Goal: Transaction & Acquisition: Book appointment/travel/reservation

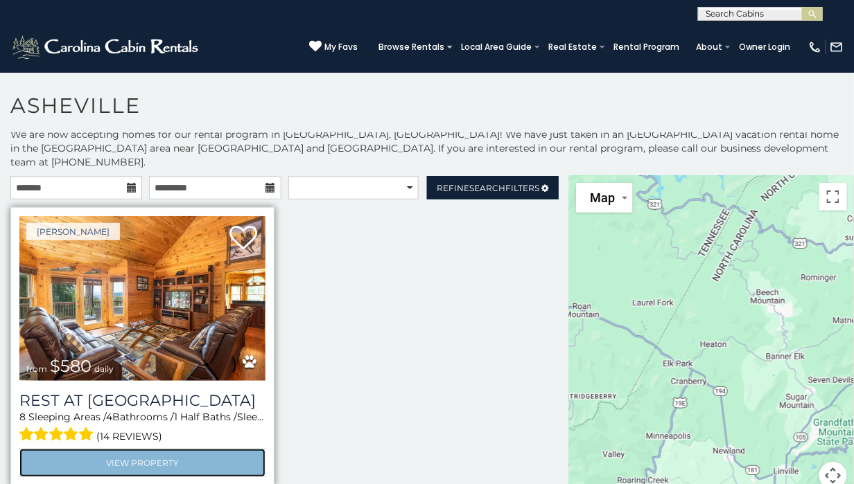
click at [140, 449] on link "View Property" at bounding box center [142, 463] width 246 height 28
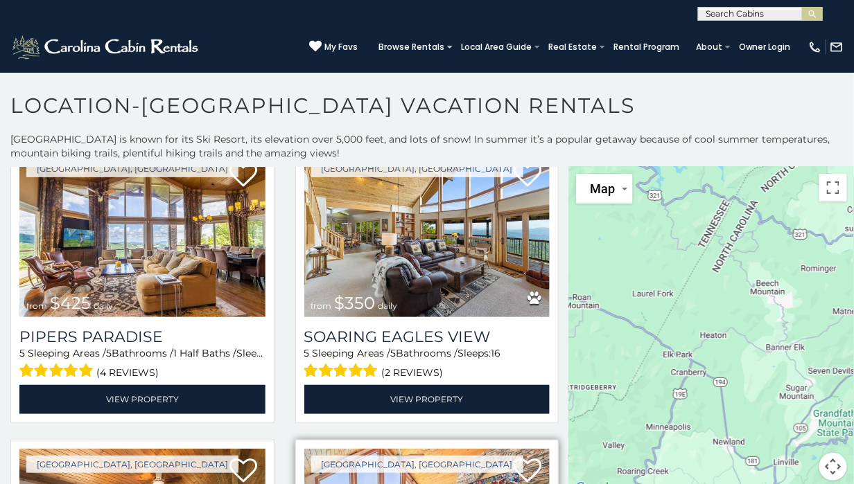
scroll to position [347, 0]
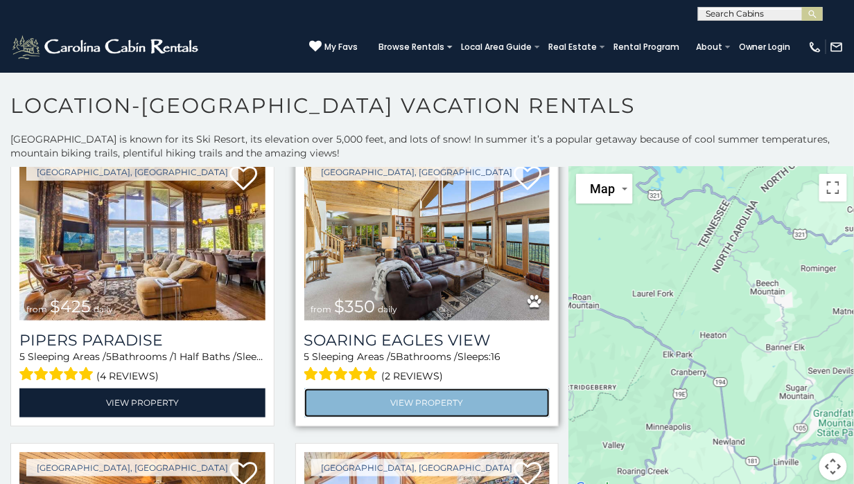
click at [432, 392] on link "View Property" at bounding box center [427, 403] width 246 height 28
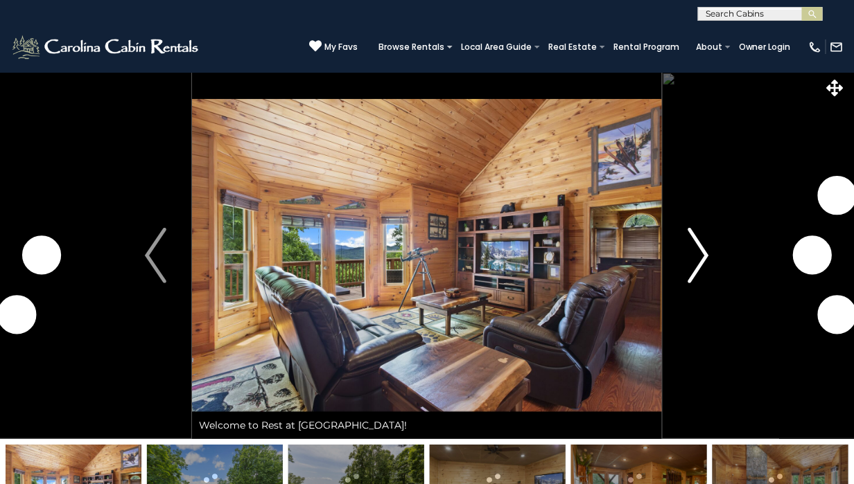
click at [703, 260] on img "Next" at bounding box center [698, 255] width 21 height 55
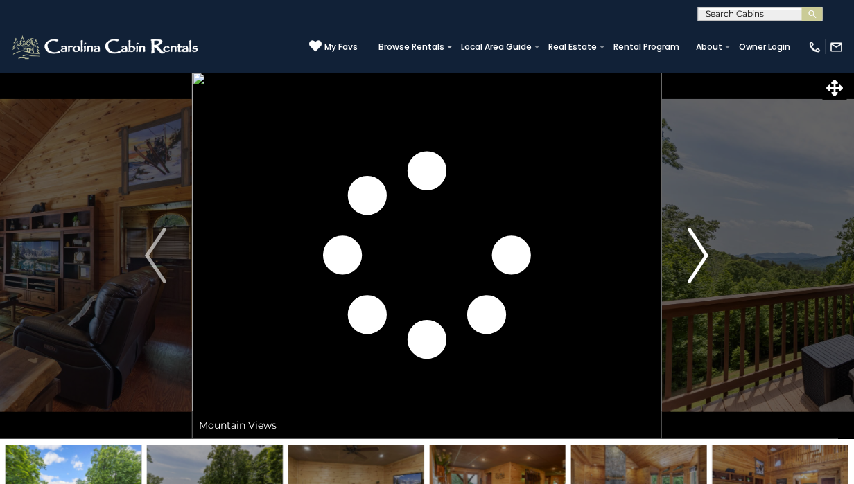
click at [701, 260] on img "Next" at bounding box center [698, 255] width 21 height 55
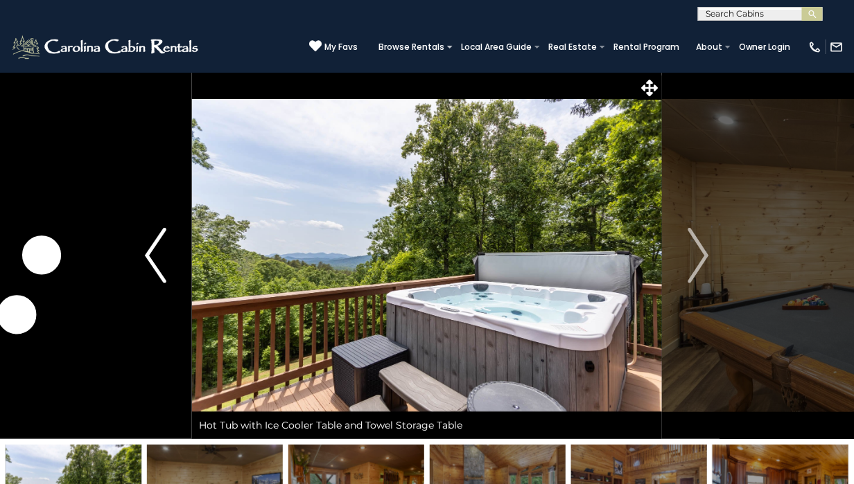
click at [150, 250] on img "Previous" at bounding box center [155, 255] width 21 height 55
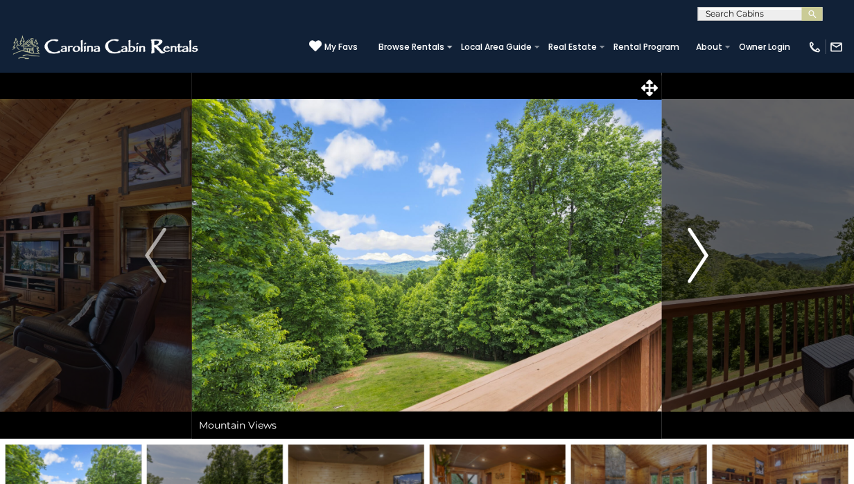
click at [704, 257] on img "Next" at bounding box center [698, 255] width 21 height 55
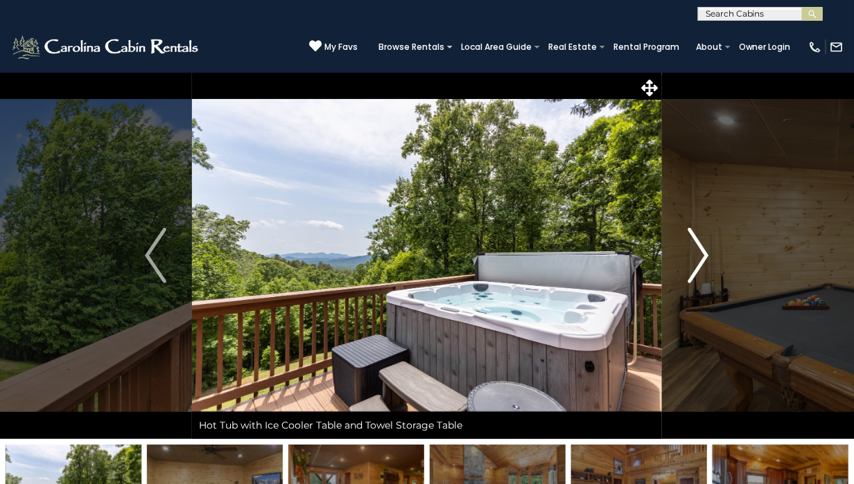
click at [704, 257] on img "Next" at bounding box center [698, 255] width 21 height 55
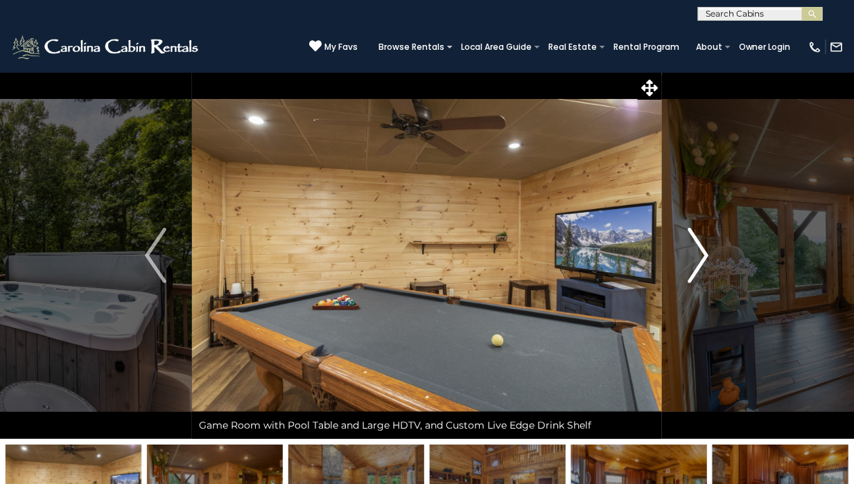
click at [701, 256] on img "Next" at bounding box center [698, 255] width 21 height 55
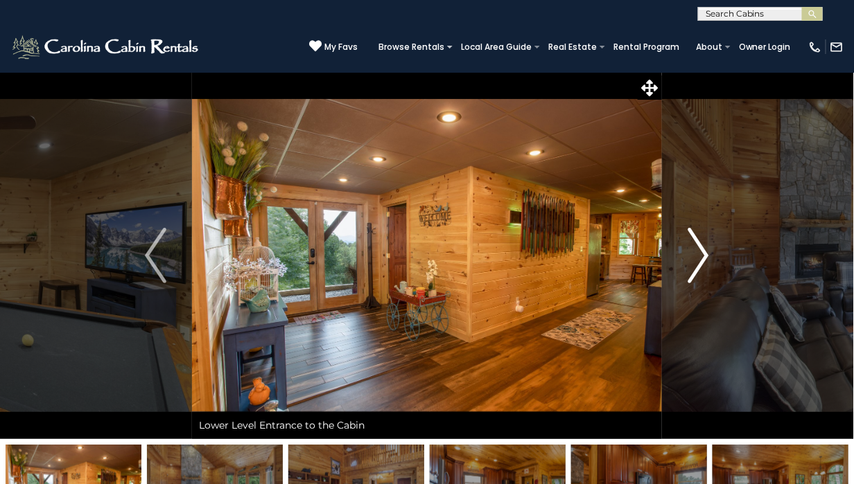
click at [700, 256] on img "Next" at bounding box center [698, 255] width 21 height 55
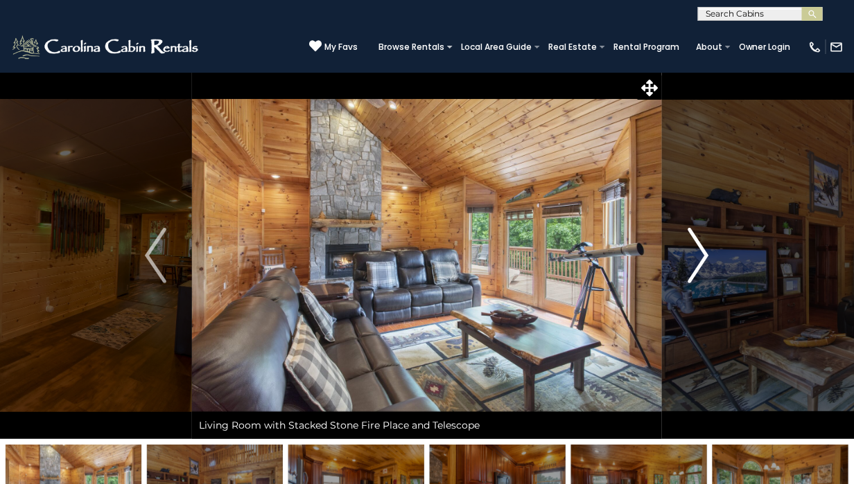
click at [697, 256] on img "Next" at bounding box center [698, 255] width 21 height 55
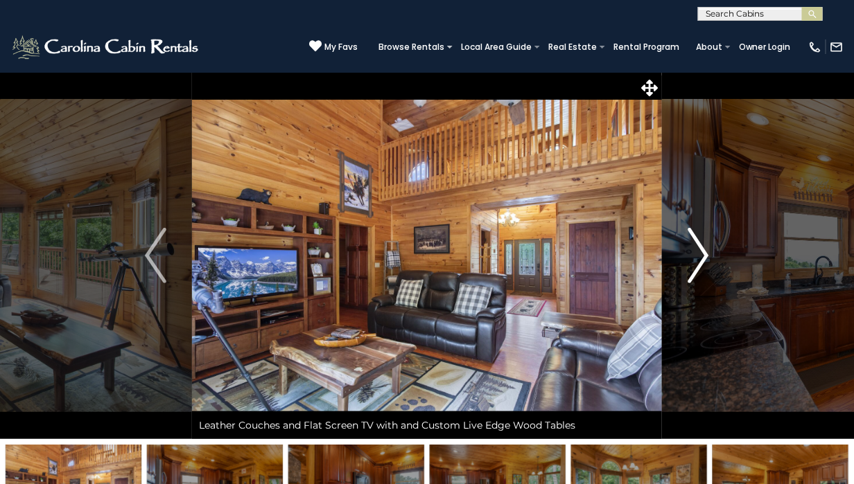
drag, startPoint x: 695, startPoint y: 256, endPoint x: 697, endPoint y: 304, distance: 47.2
click at [697, 304] on button "Next" at bounding box center [698, 255] width 73 height 367
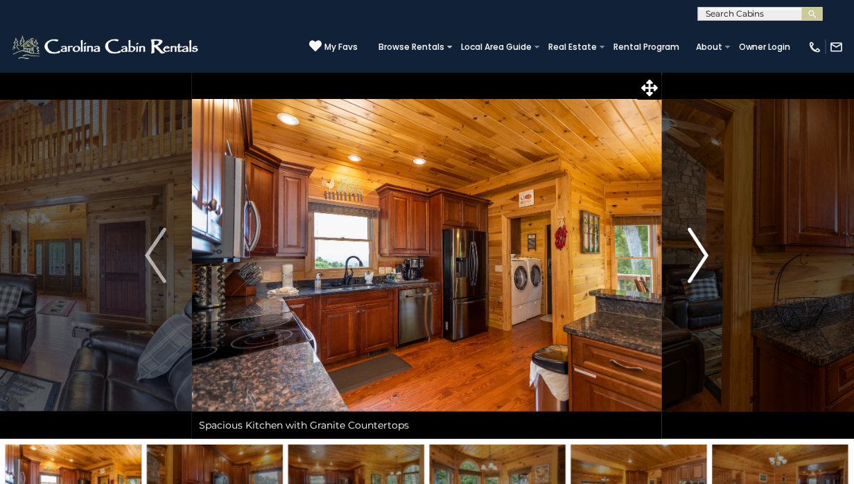
click at [696, 257] on img "Next" at bounding box center [698, 255] width 21 height 55
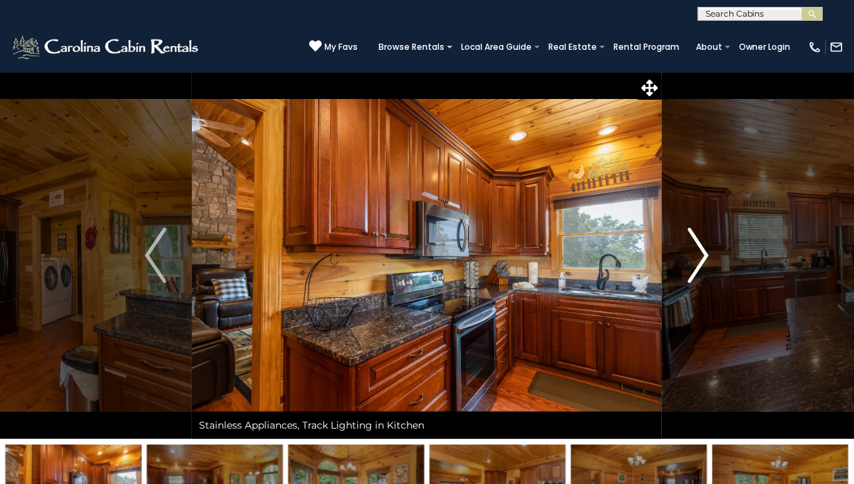
click at [696, 257] on img "Next" at bounding box center [698, 255] width 21 height 55
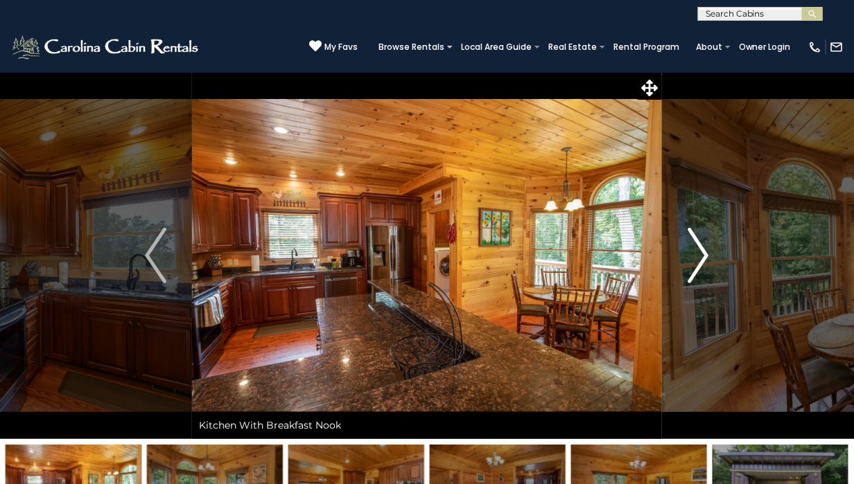
click at [696, 257] on img "Next" at bounding box center [698, 255] width 21 height 55
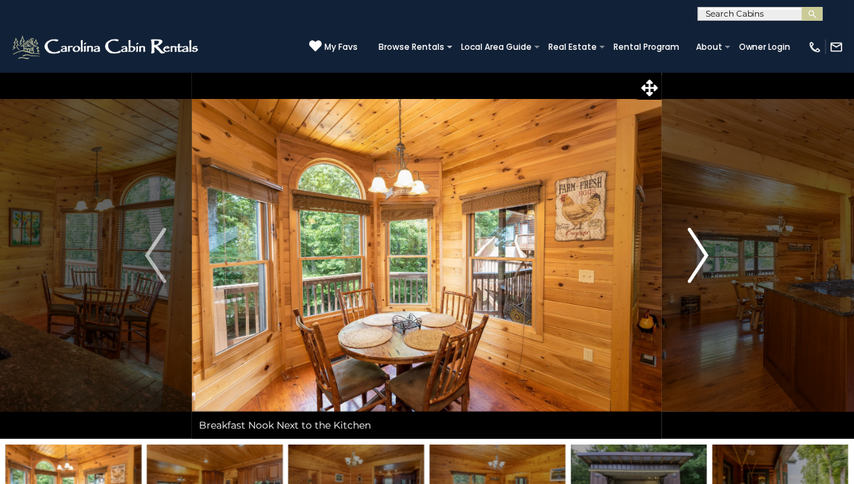
click at [696, 257] on img "Next" at bounding box center [698, 255] width 21 height 55
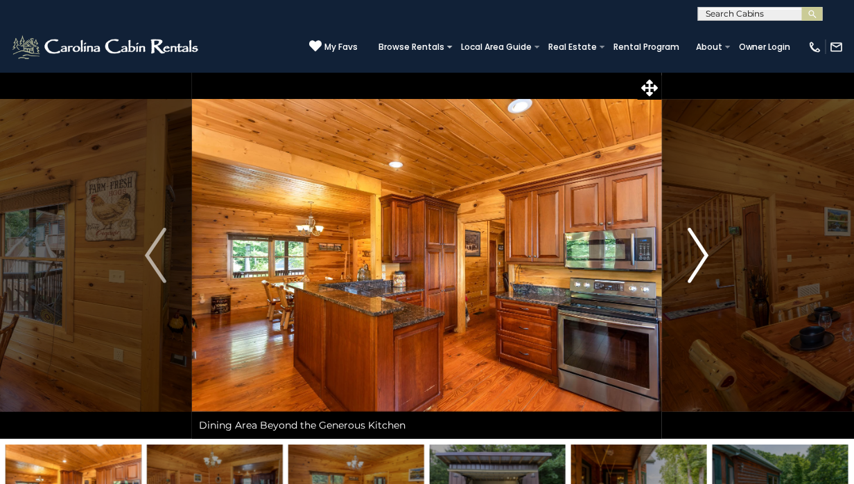
click at [696, 257] on img "Next" at bounding box center [698, 255] width 21 height 55
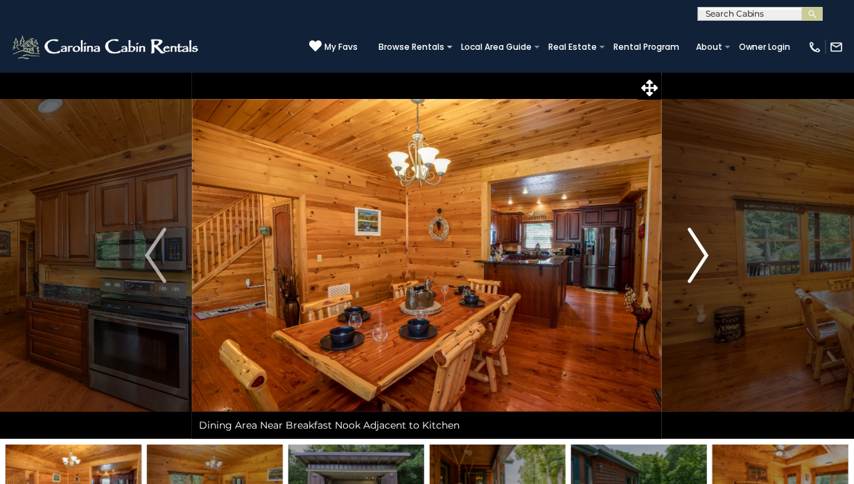
click at [696, 257] on img "Next" at bounding box center [698, 255] width 21 height 55
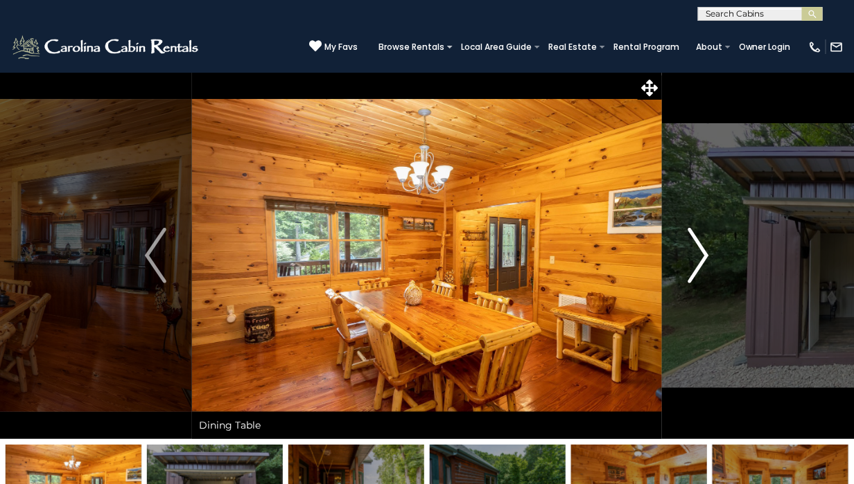
click at [696, 257] on img "Next" at bounding box center [698, 255] width 21 height 55
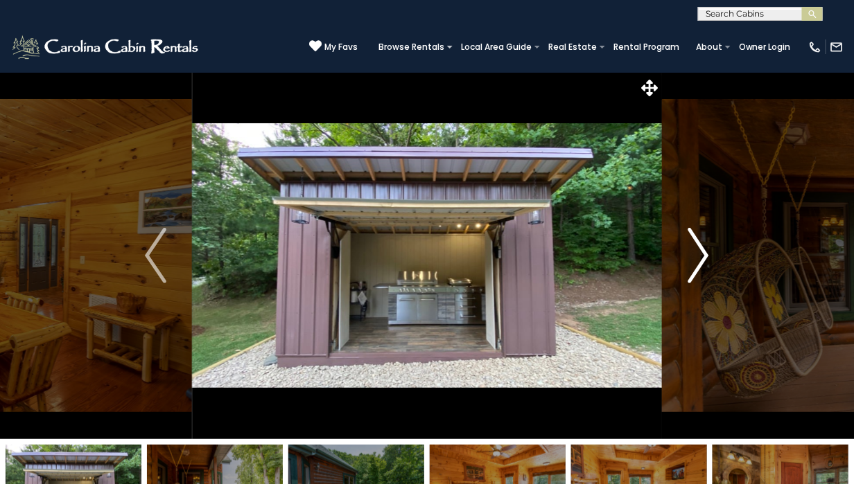
click at [696, 257] on img "Next" at bounding box center [698, 255] width 21 height 55
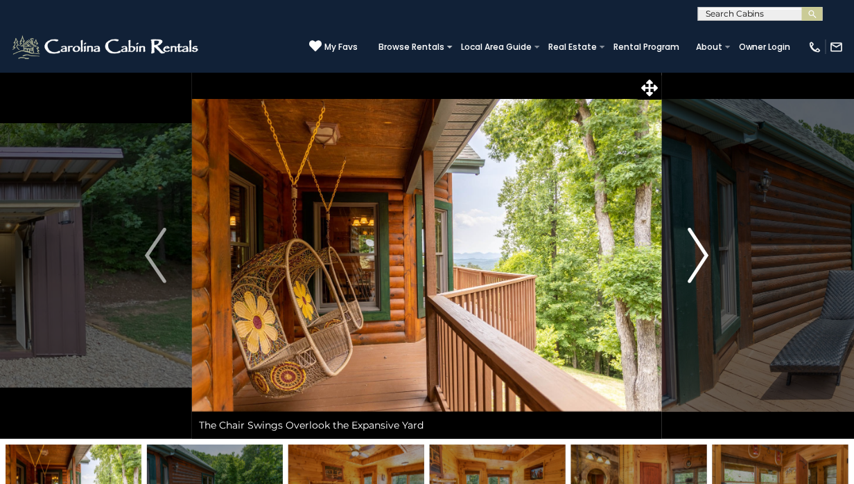
click at [696, 257] on img "Next" at bounding box center [698, 255] width 21 height 55
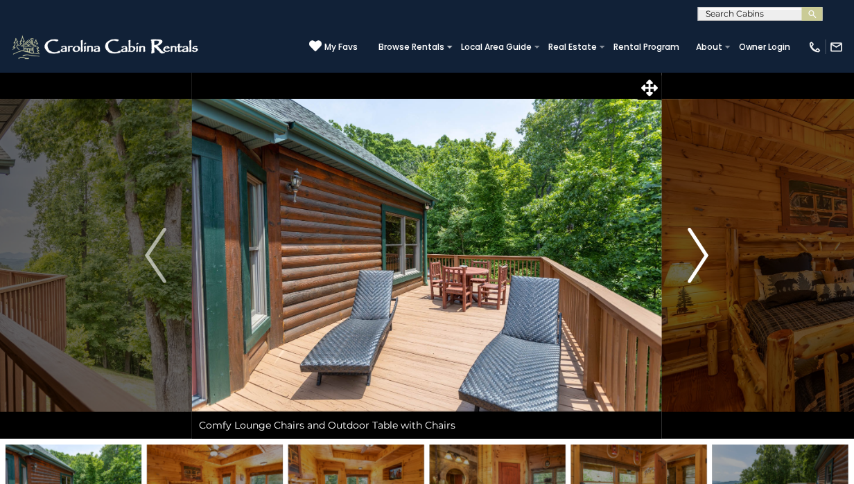
click at [696, 257] on img "Next" at bounding box center [698, 255] width 21 height 55
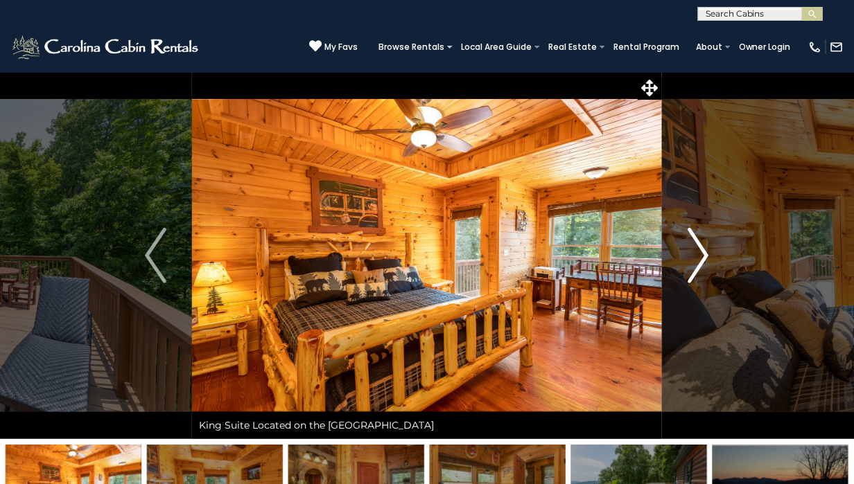
click at [696, 257] on img "Next" at bounding box center [698, 255] width 21 height 55
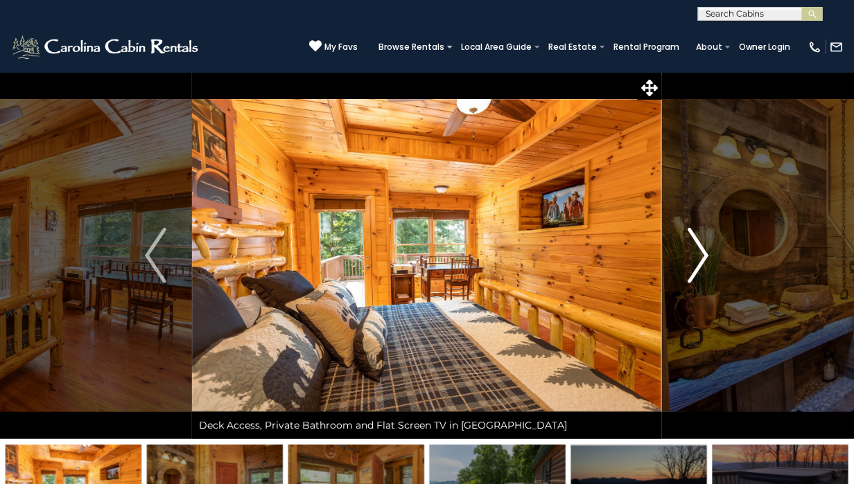
click at [696, 257] on img "Next" at bounding box center [698, 255] width 21 height 55
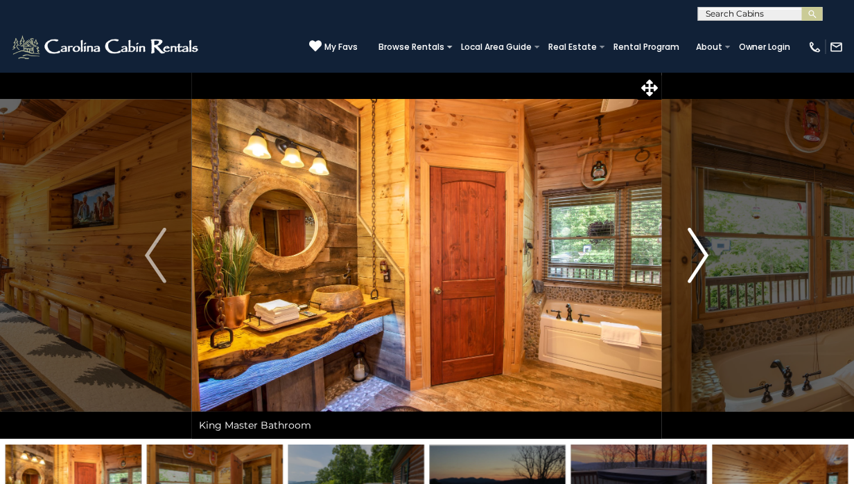
click at [696, 257] on img "Next" at bounding box center [698, 255] width 21 height 55
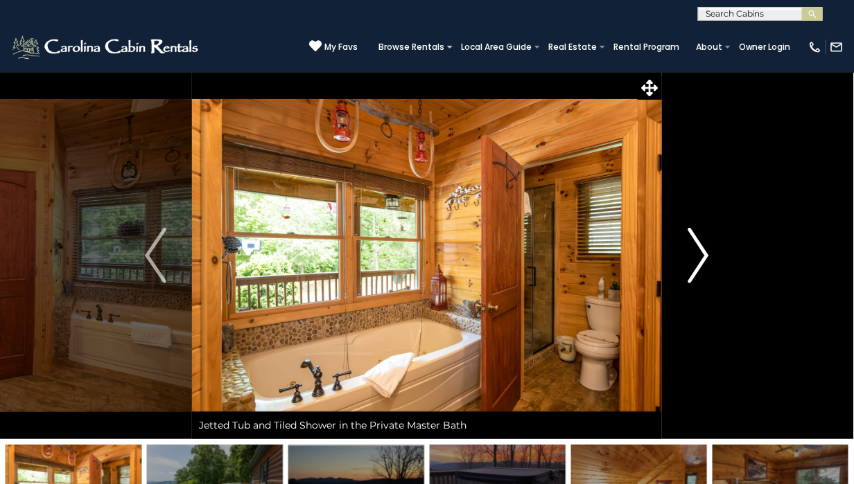
click at [696, 257] on img "Next" at bounding box center [698, 255] width 21 height 55
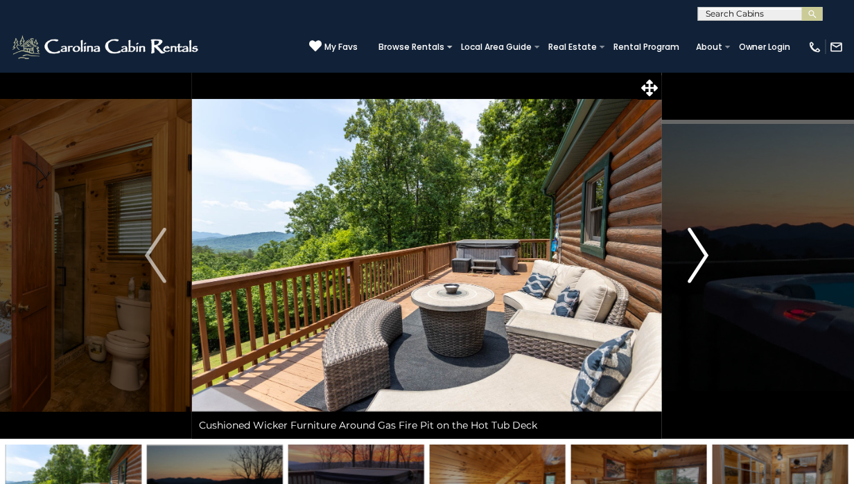
click at [696, 257] on img "Next" at bounding box center [698, 255] width 21 height 55
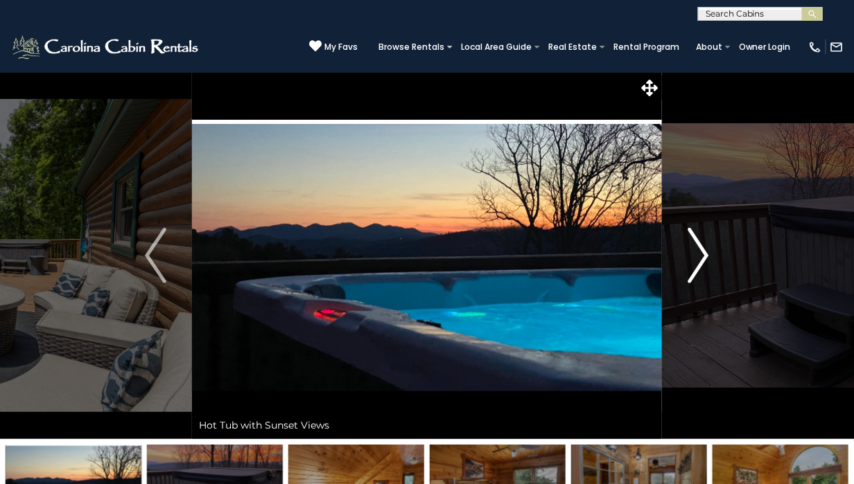
click at [696, 257] on img "Next" at bounding box center [698, 255] width 21 height 55
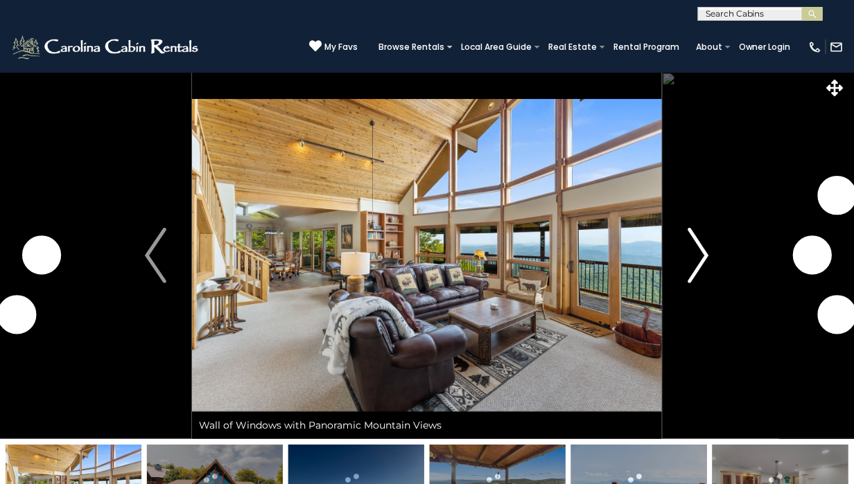
click at [704, 254] on img "Next" at bounding box center [698, 255] width 21 height 55
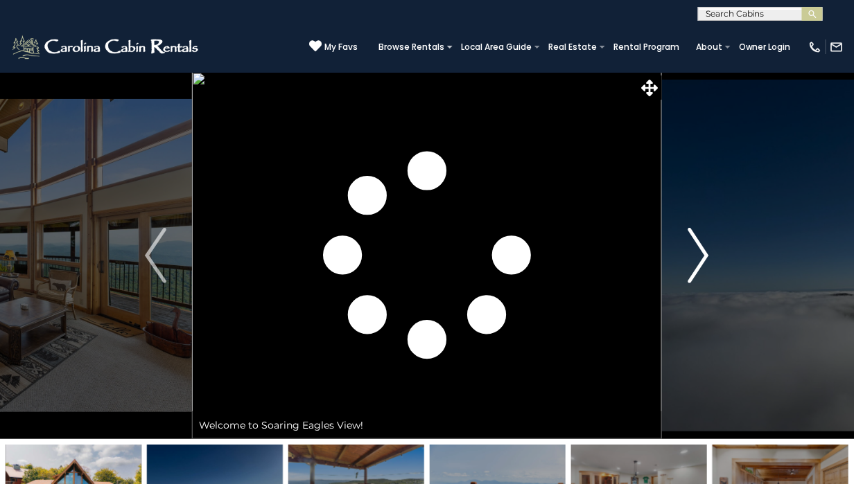
click at [704, 254] on img "Next" at bounding box center [698, 255] width 21 height 55
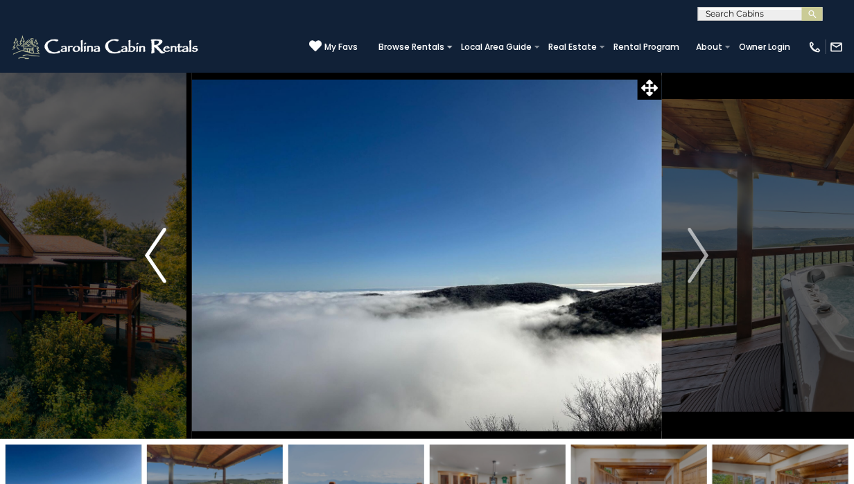
click at [154, 257] on img "Previous" at bounding box center [155, 255] width 21 height 55
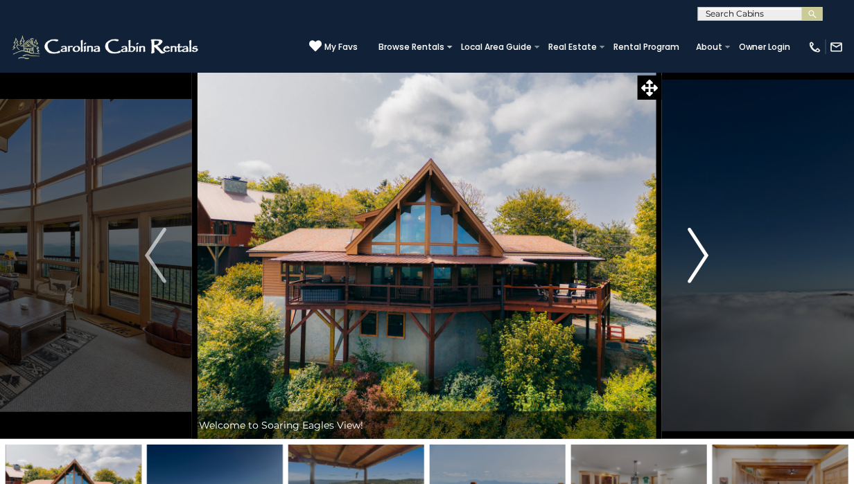
click at [704, 258] on img "Next" at bounding box center [698, 255] width 21 height 55
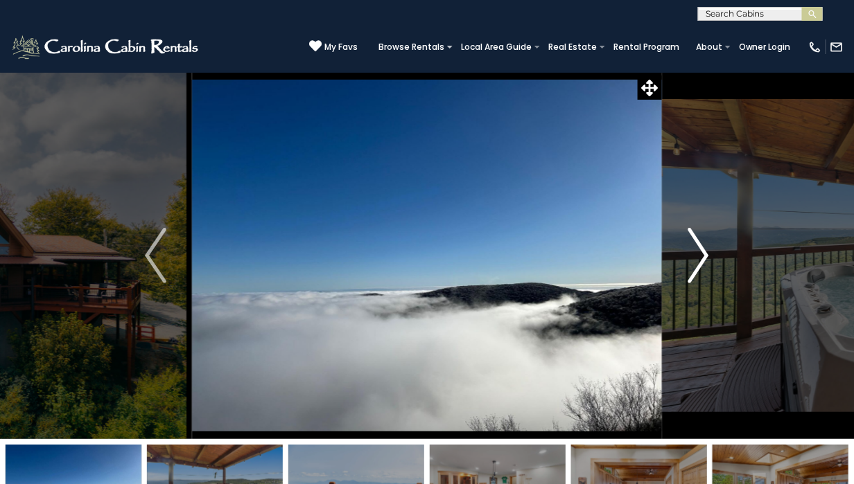
click at [704, 258] on img "Next" at bounding box center [698, 255] width 21 height 55
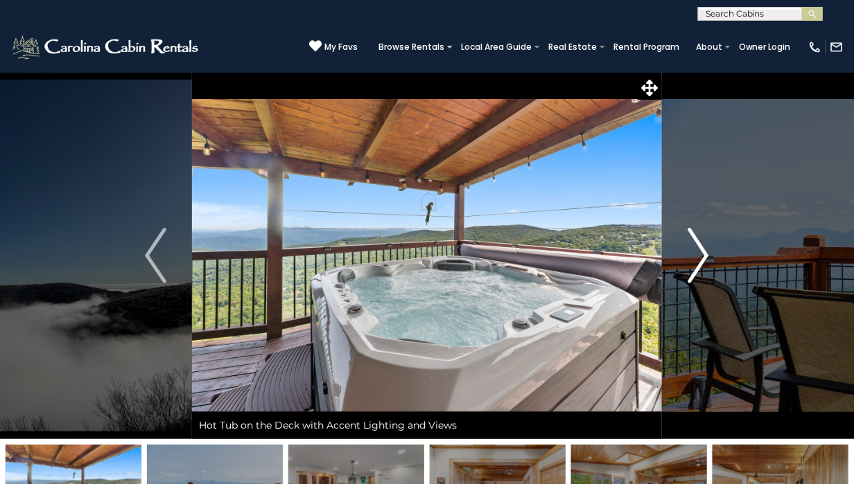
click at [704, 258] on img "Next" at bounding box center [698, 255] width 21 height 55
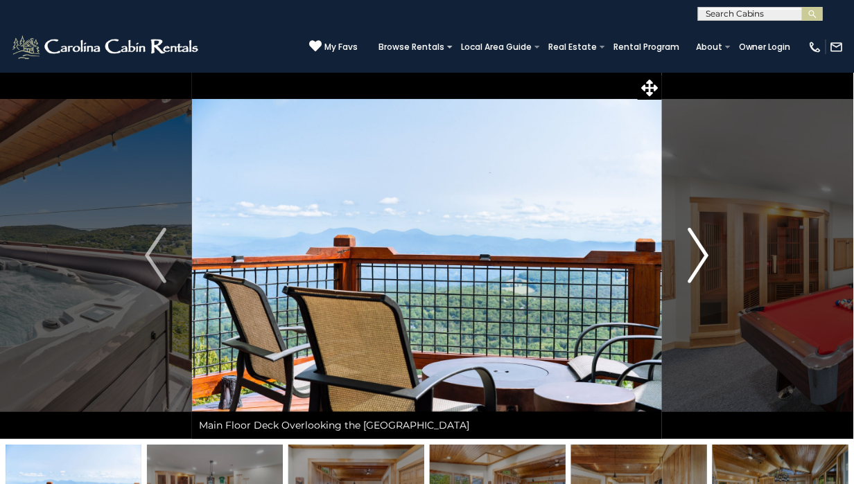
click at [704, 258] on img "Next" at bounding box center [698, 255] width 21 height 55
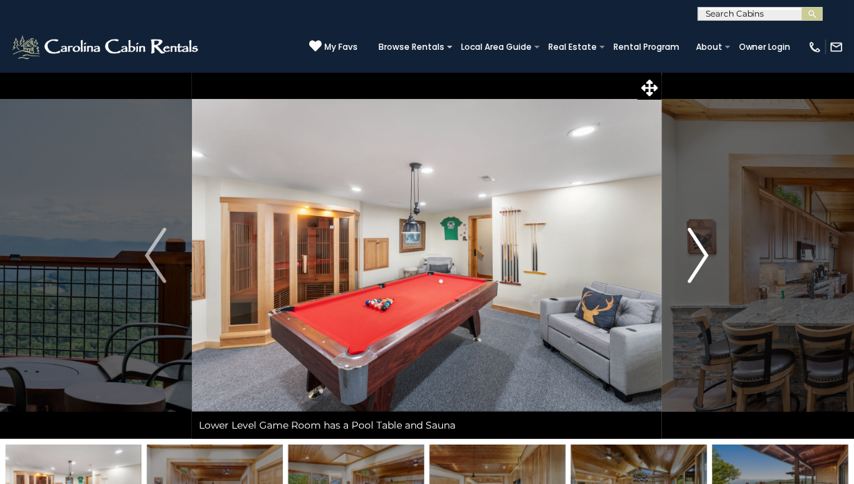
drag, startPoint x: 704, startPoint y: 258, endPoint x: 702, endPoint y: 281, distance: 23.7
click at [702, 281] on img "Next" at bounding box center [698, 255] width 21 height 55
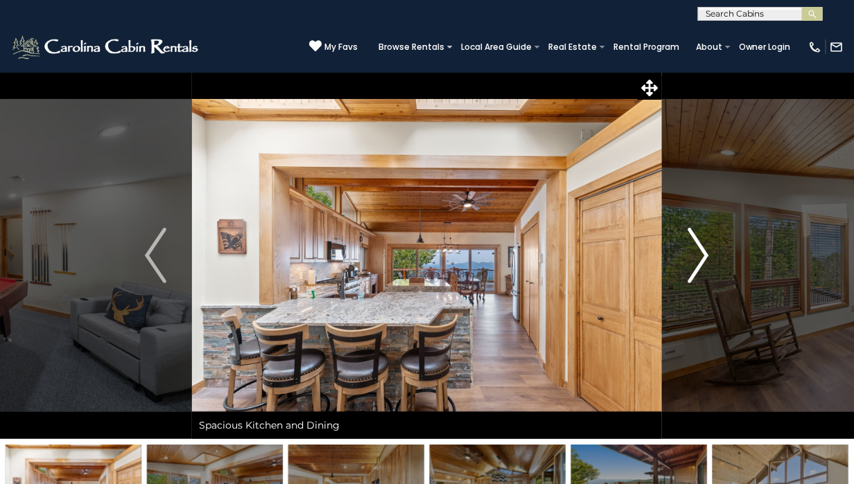
click at [697, 263] on img "Next" at bounding box center [698, 255] width 21 height 55
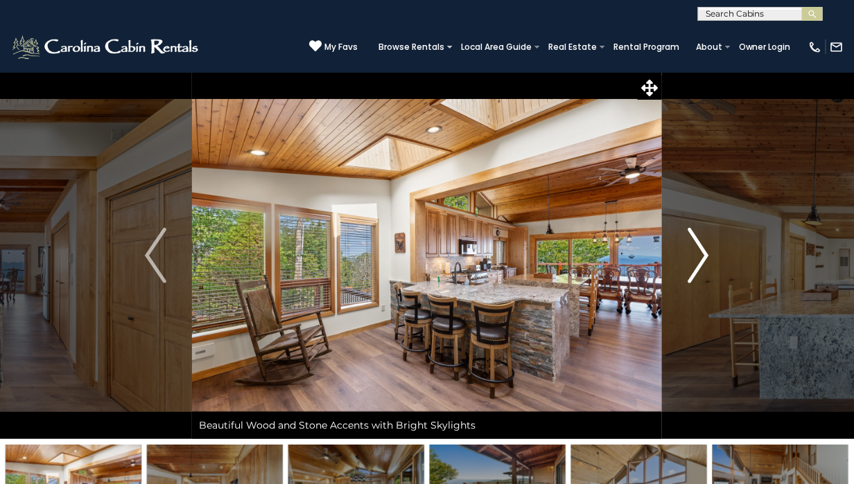
click at [697, 263] on img "Next" at bounding box center [698, 255] width 21 height 55
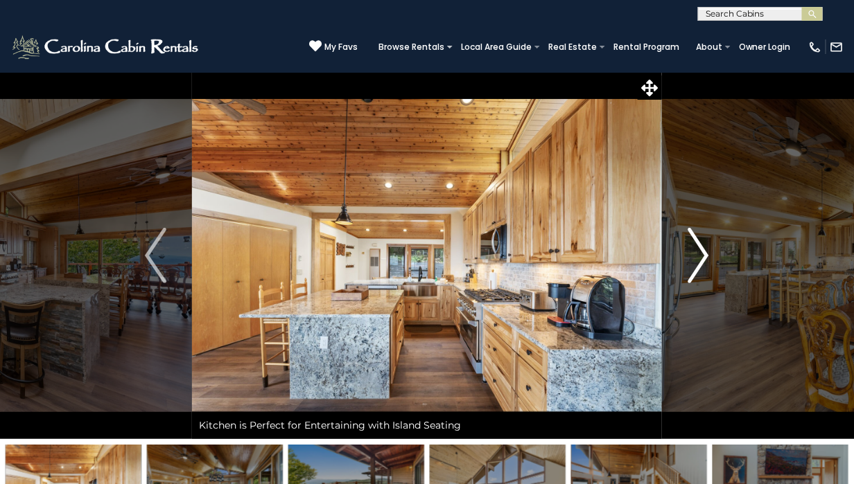
click at [697, 263] on img "Next" at bounding box center [698, 255] width 21 height 55
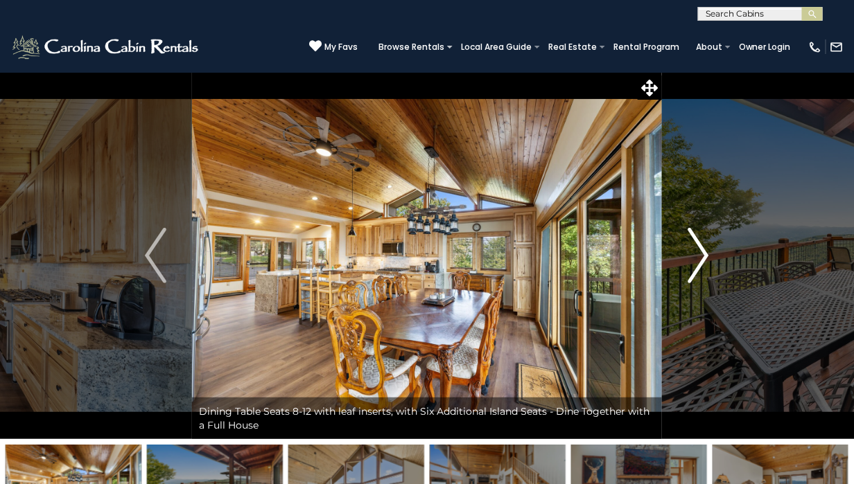
click at [697, 263] on img "Next" at bounding box center [698, 255] width 21 height 55
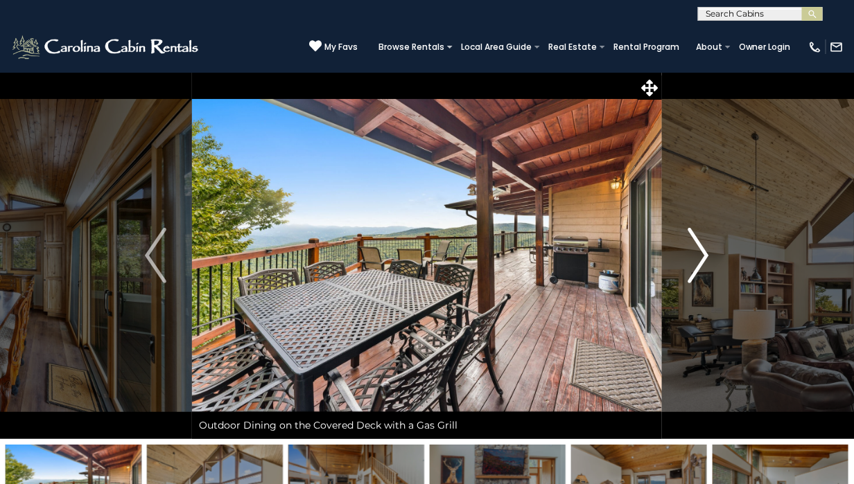
click at [697, 263] on img "Next" at bounding box center [698, 255] width 21 height 55
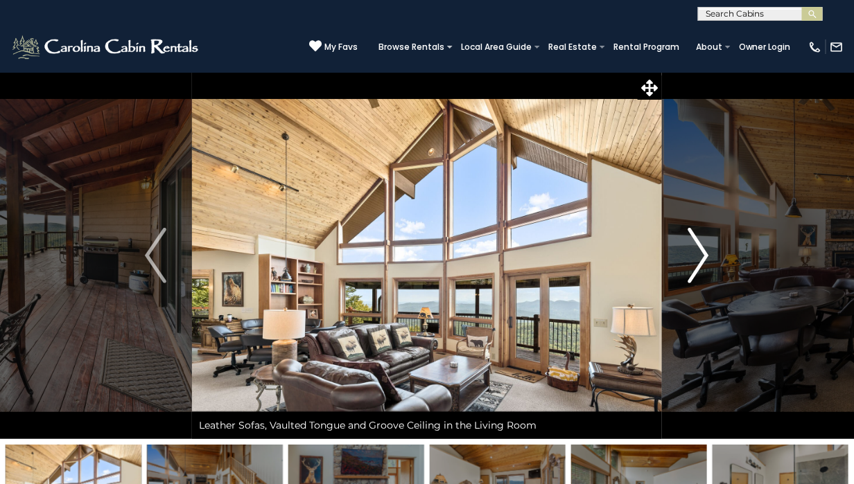
click at [697, 263] on img "Next" at bounding box center [698, 255] width 21 height 55
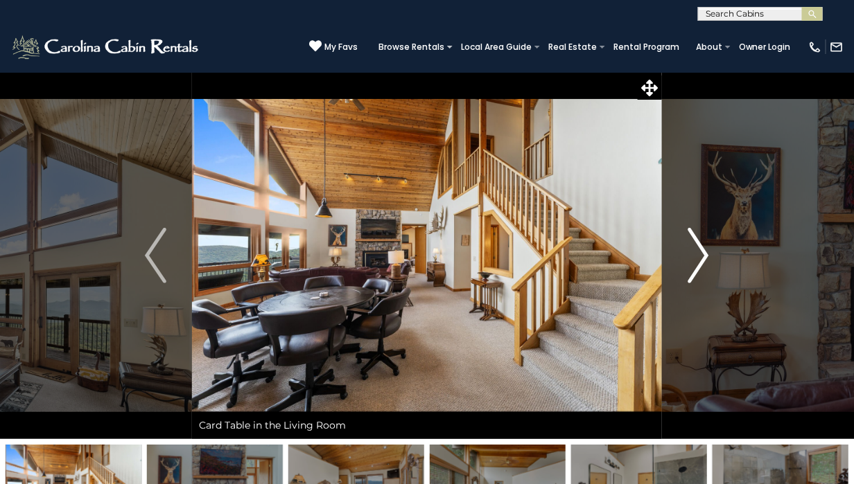
click at [697, 263] on img "Next" at bounding box center [698, 255] width 21 height 55
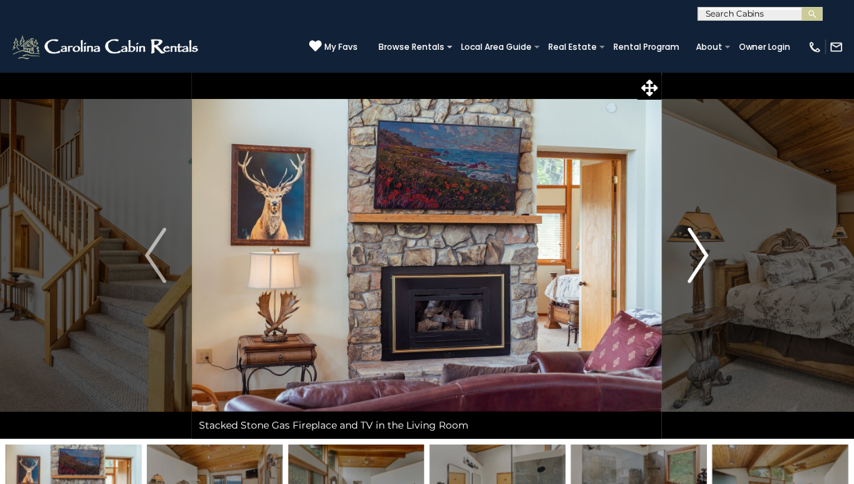
click at [697, 263] on img "Next" at bounding box center [698, 255] width 21 height 55
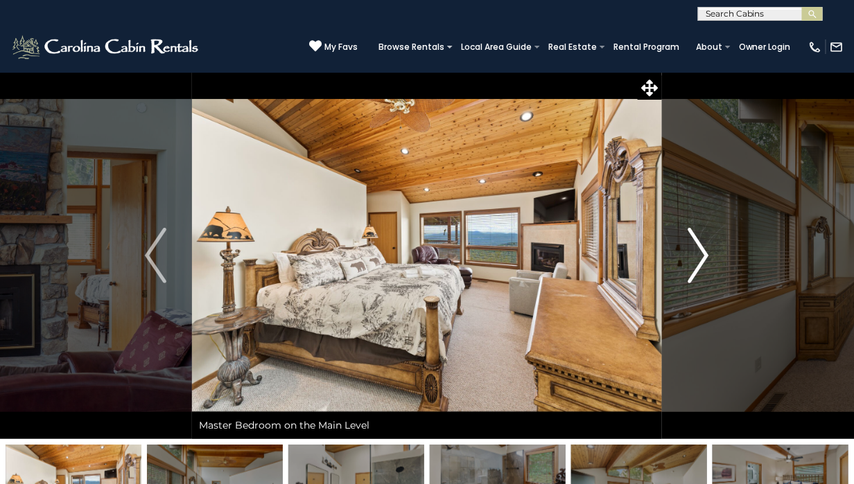
click at [697, 263] on img "Next" at bounding box center [698, 255] width 21 height 55
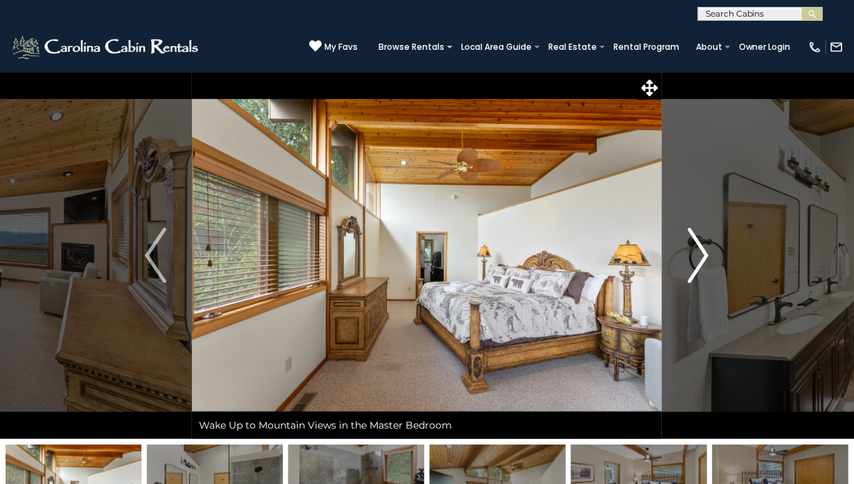
click at [698, 263] on img "Next" at bounding box center [698, 255] width 21 height 55
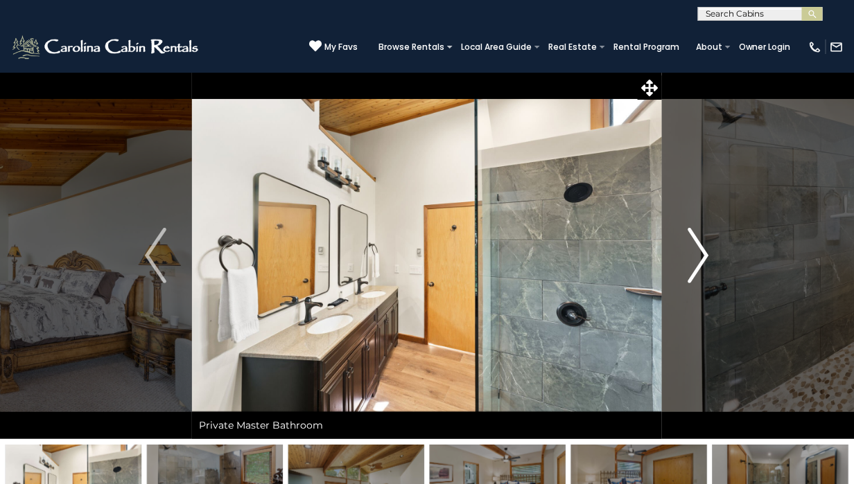
click at [699, 263] on img "Next" at bounding box center [698, 255] width 21 height 55
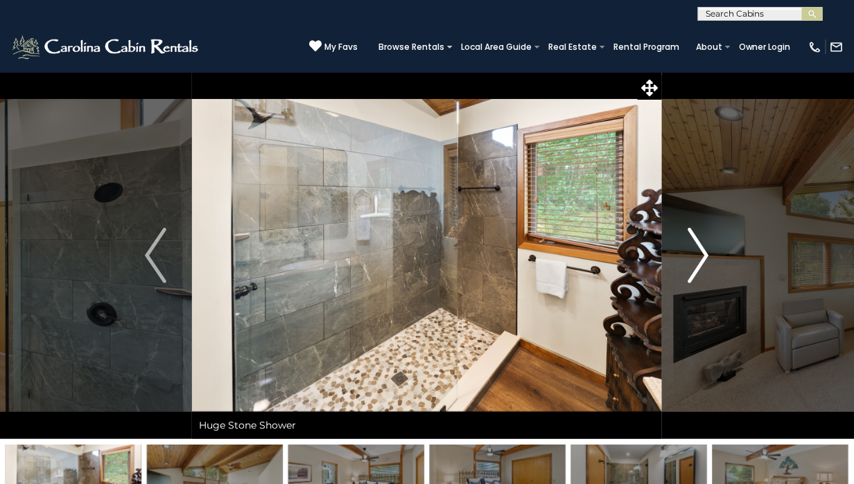
click at [699, 261] on img "Next" at bounding box center [698, 255] width 21 height 55
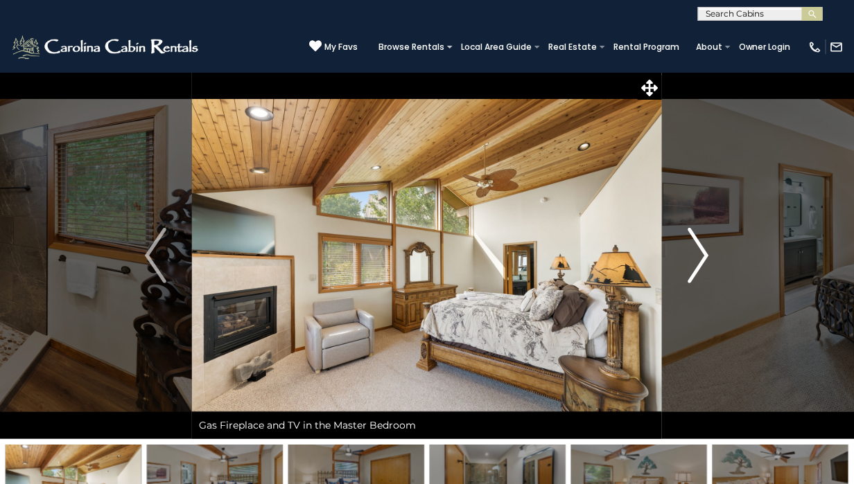
click at [701, 261] on img "Next" at bounding box center [698, 255] width 21 height 55
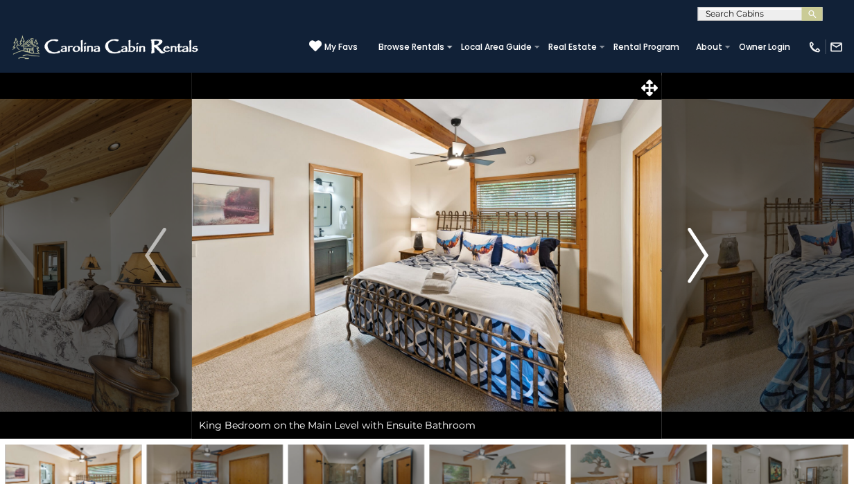
click at [701, 261] on img "Next" at bounding box center [698, 255] width 21 height 55
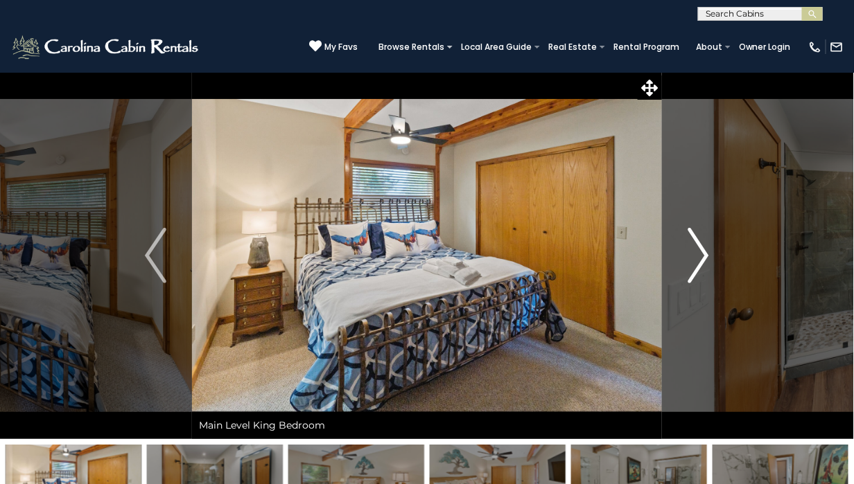
click at [701, 261] on img "Next" at bounding box center [698, 255] width 21 height 55
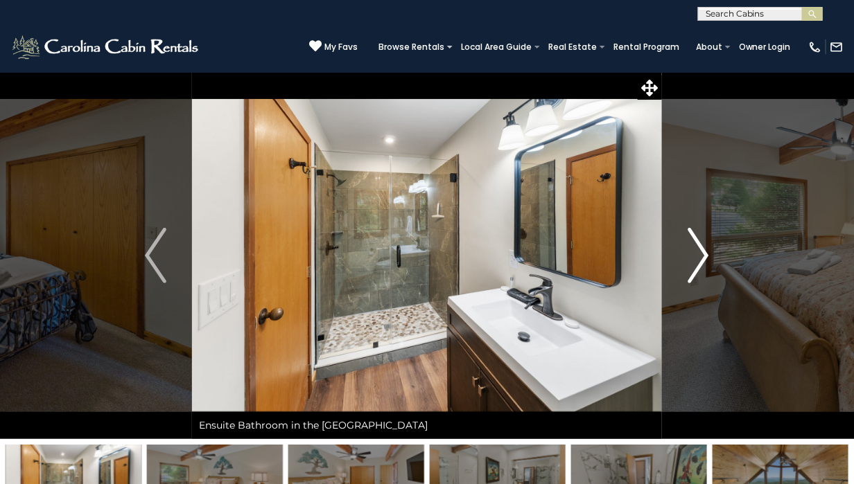
click at [703, 260] on img "Next" at bounding box center [698, 255] width 21 height 55
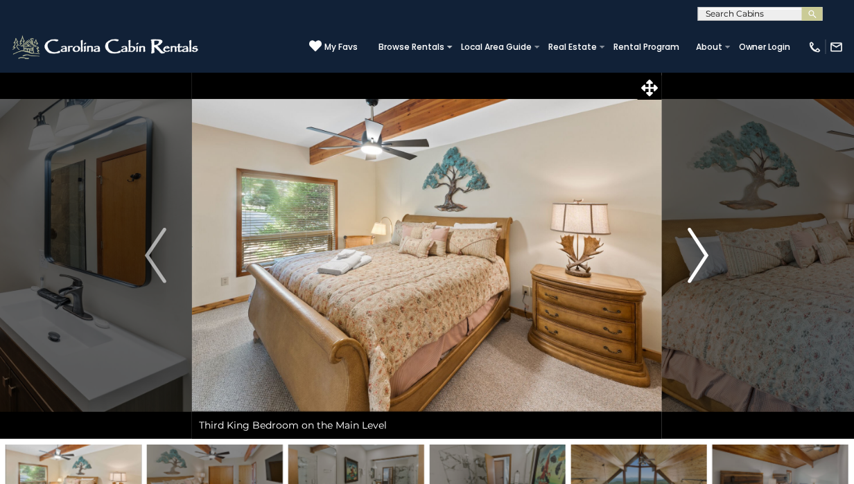
click at [703, 259] on img "Next" at bounding box center [698, 255] width 21 height 55
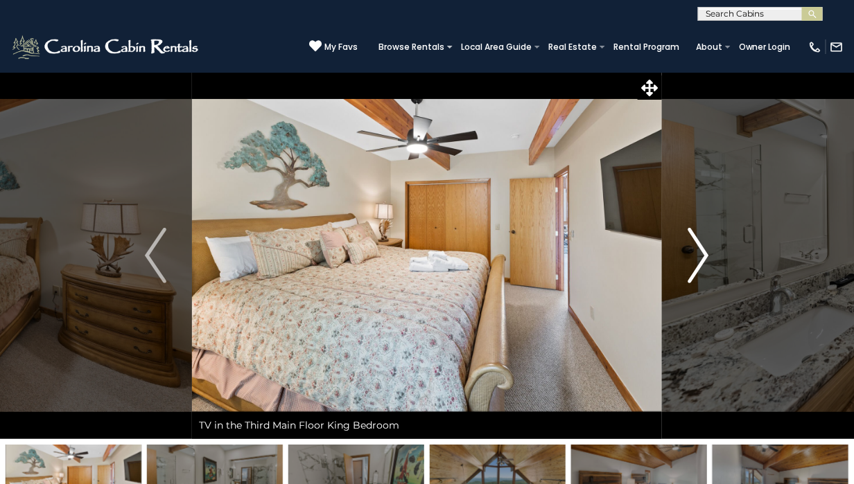
click at [703, 259] on img "Next" at bounding box center [698, 255] width 21 height 55
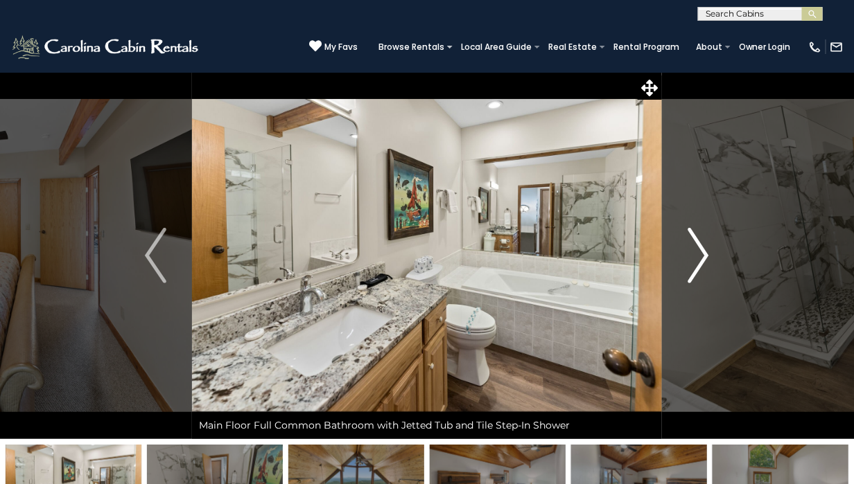
click at [704, 259] on img "Next" at bounding box center [698, 255] width 21 height 55
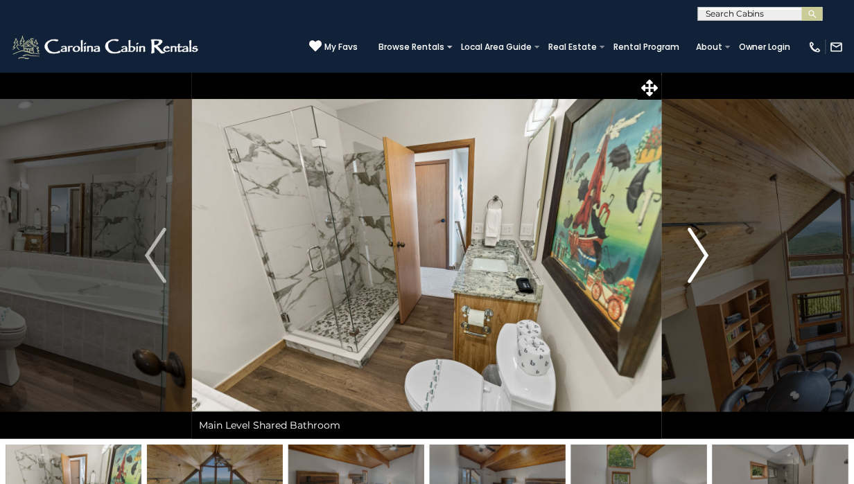
click at [704, 259] on img "Next" at bounding box center [698, 255] width 21 height 55
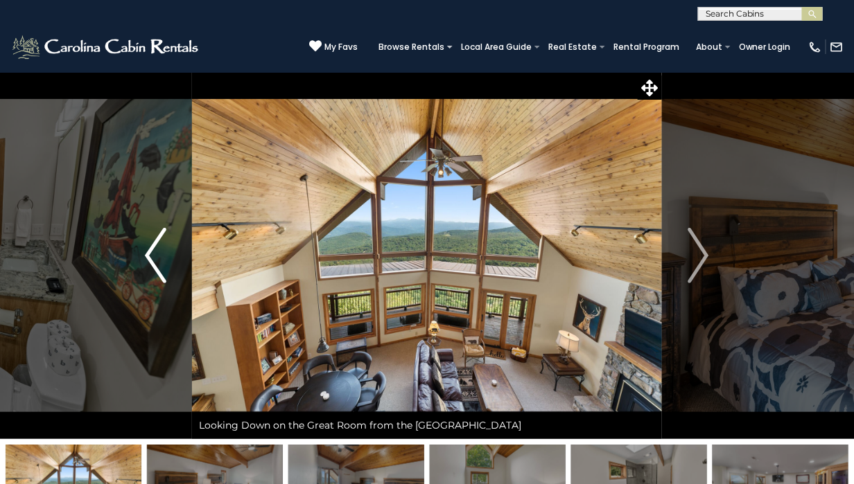
click at [159, 255] on img "Previous" at bounding box center [155, 255] width 21 height 55
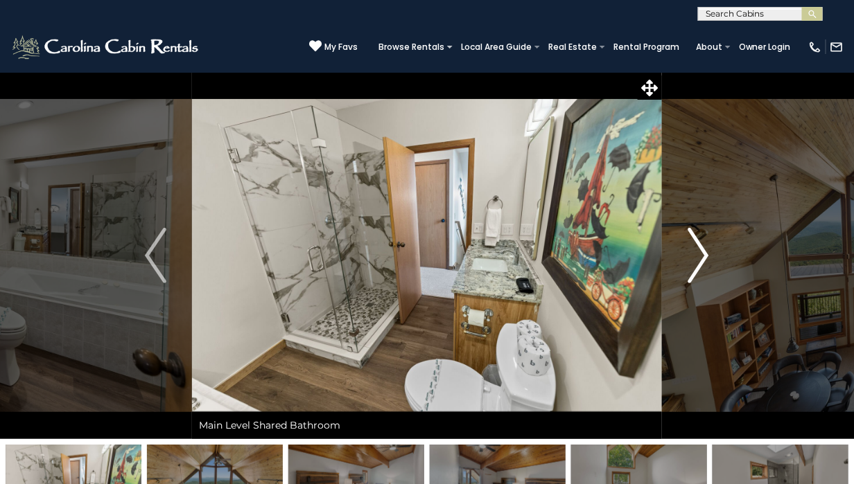
click at [704, 251] on img "Next" at bounding box center [698, 255] width 21 height 55
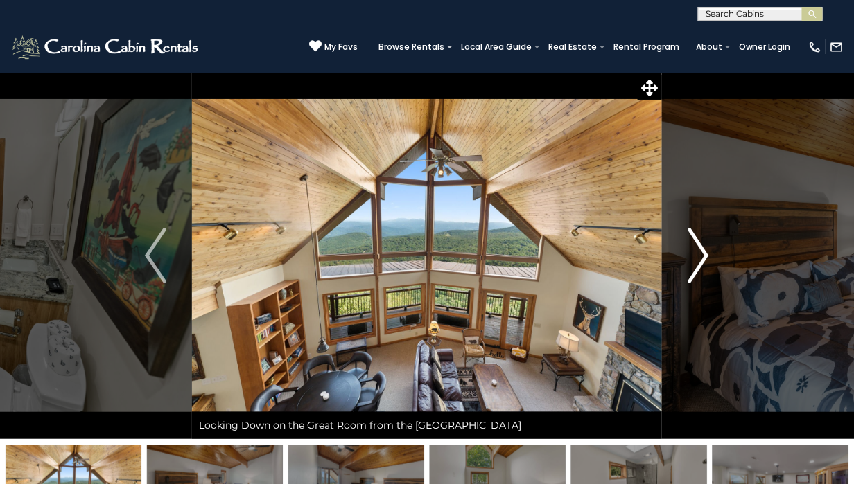
click at [704, 251] on img "Next" at bounding box center [698, 255] width 21 height 55
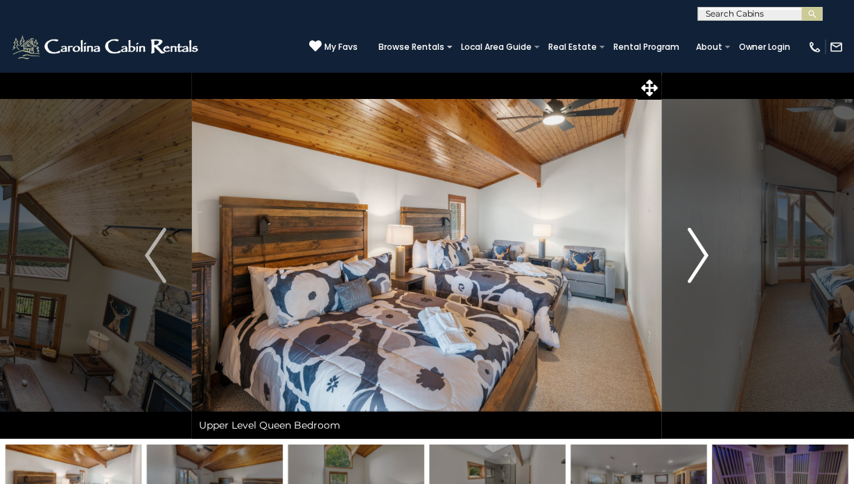
click at [704, 251] on img "Next" at bounding box center [698, 255] width 21 height 55
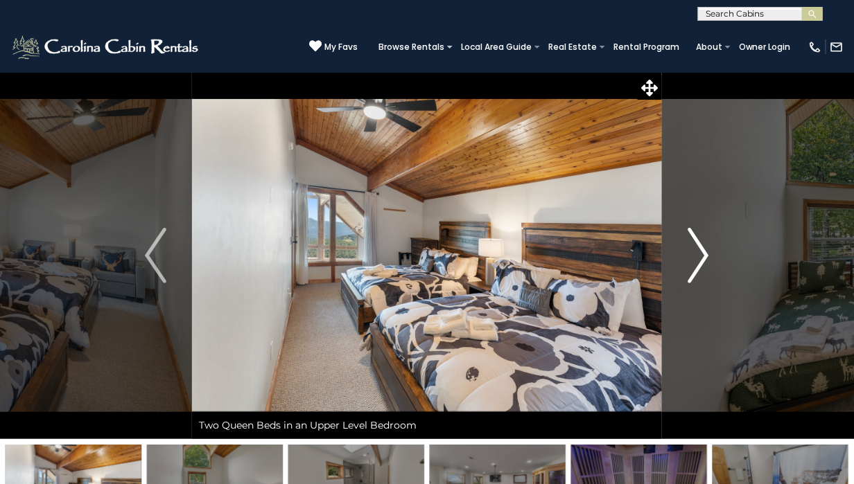
click at [704, 251] on img "Next" at bounding box center [698, 255] width 21 height 55
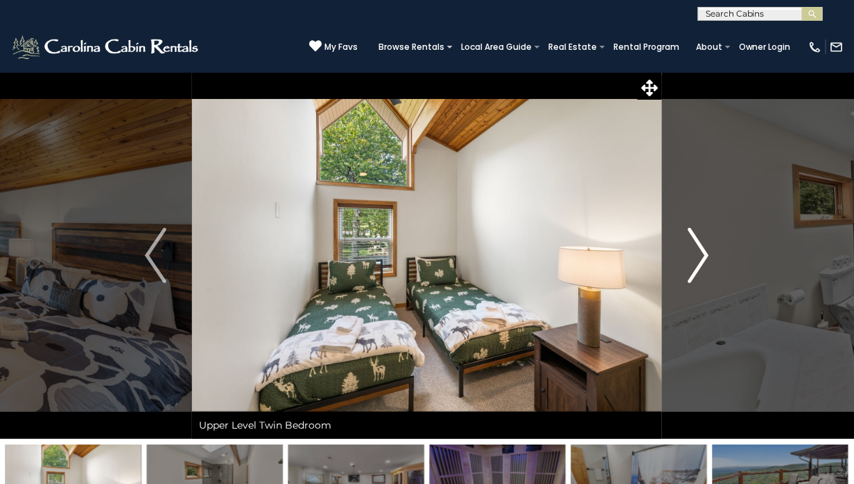
click at [704, 251] on img "Next" at bounding box center [698, 255] width 21 height 55
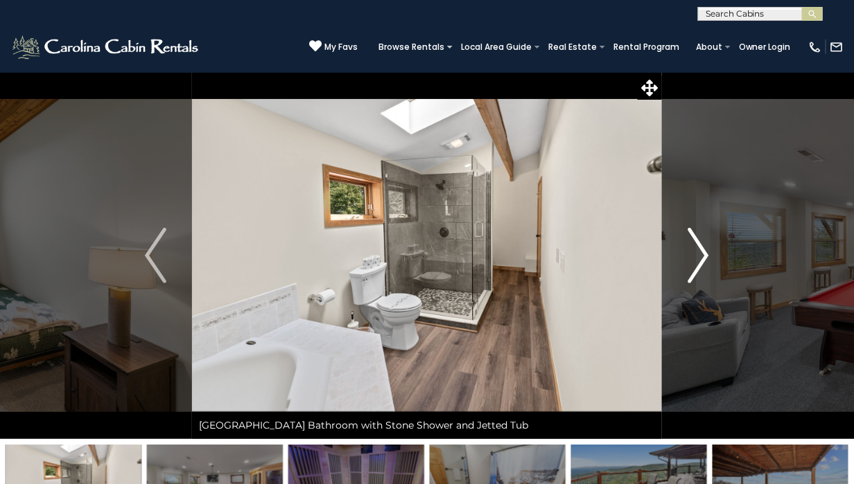
click at [704, 251] on img "Next" at bounding box center [698, 255] width 21 height 55
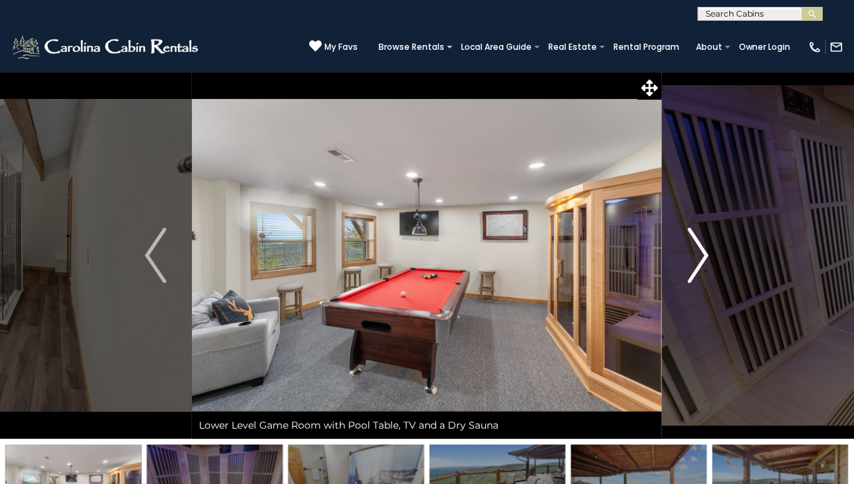
click at [704, 251] on img "Next" at bounding box center [698, 255] width 21 height 55
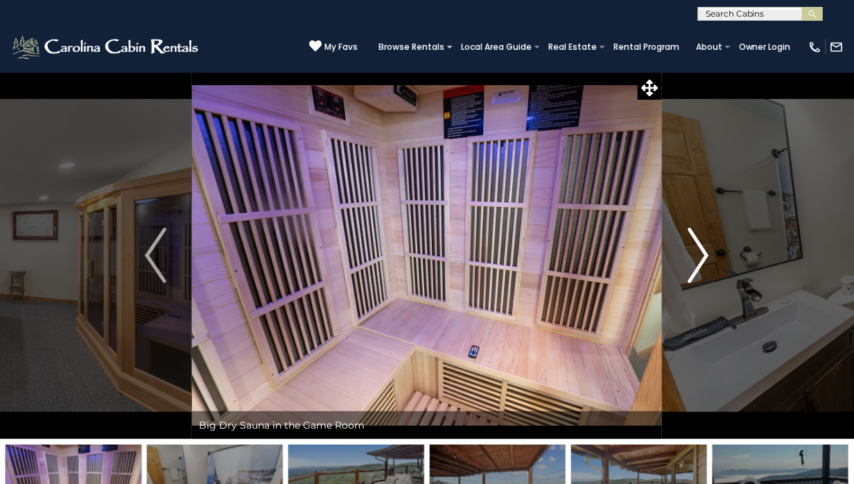
click at [704, 251] on img "Next" at bounding box center [698, 255] width 21 height 55
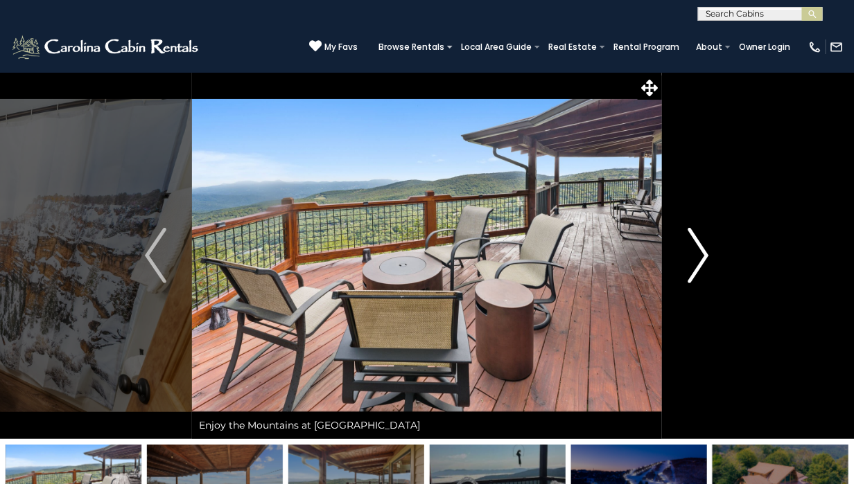
click at [704, 251] on img "Next" at bounding box center [698, 255] width 21 height 55
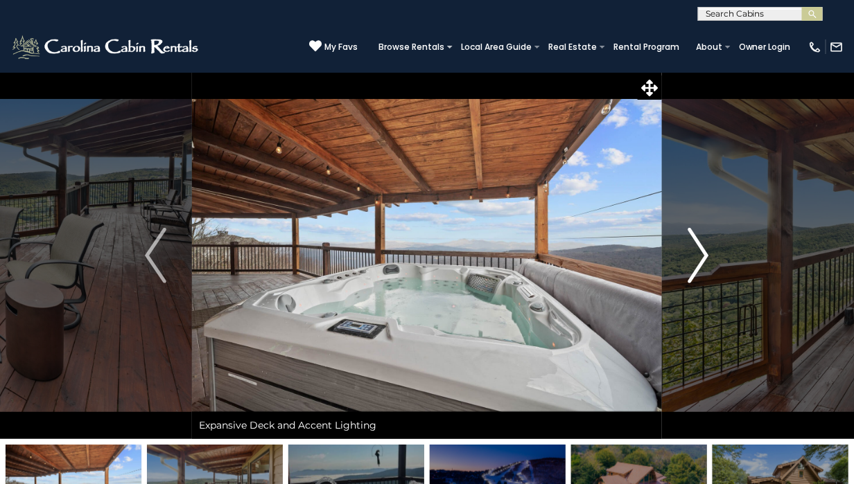
click at [704, 251] on img "Next" at bounding box center [698, 255] width 21 height 55
